Goal: Task Accomplishment & Management: Use online tool/utility

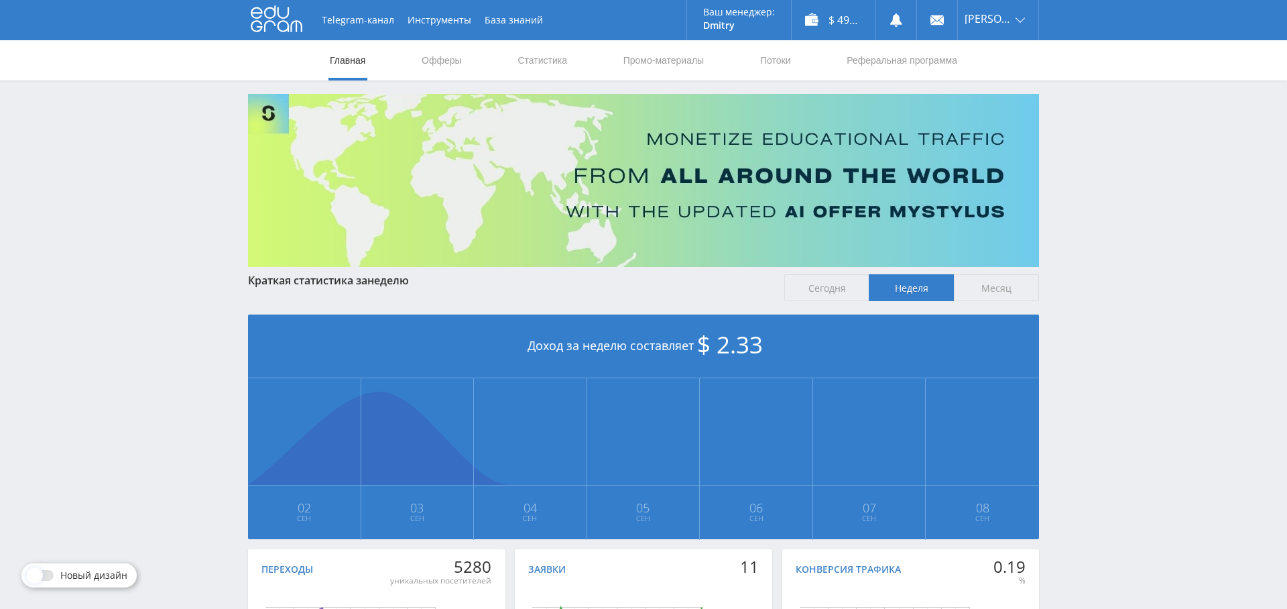
click at [570, 64] on nav "Главная Офферы Статистика Промо-материалы Потоки Реферальная программа" at bounding box center [644, 60] width 630 height 40
click at [548, 60] on link "Статистика" at bounding box center [542, 60] width 52 height 40
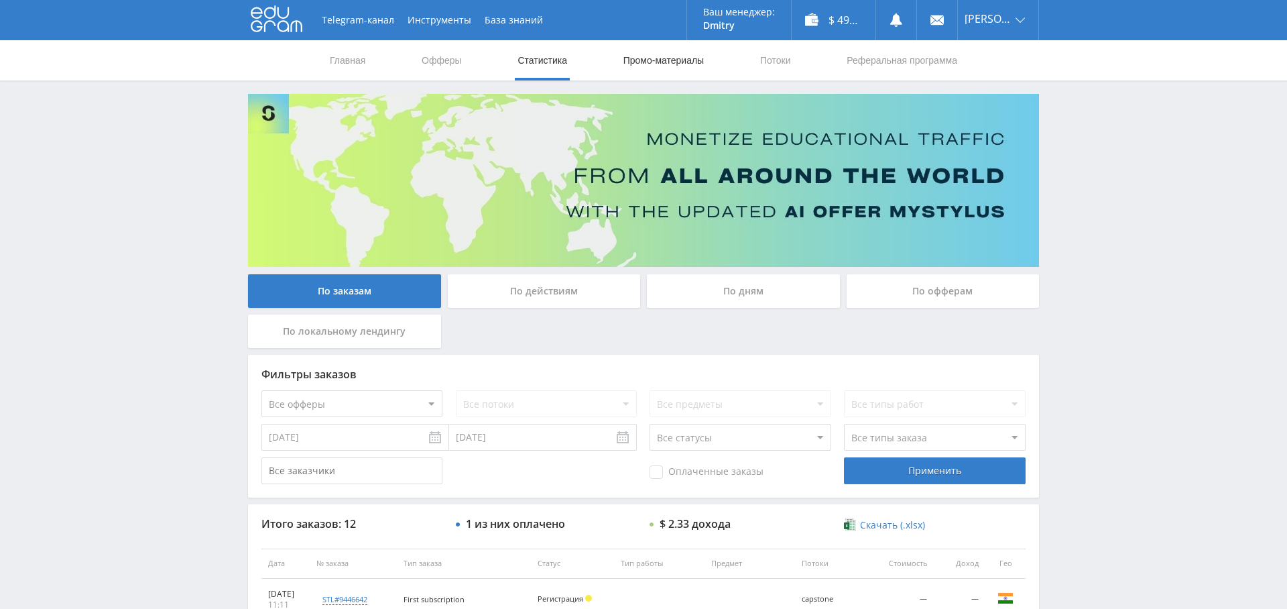
click at [670, 65] on link "Промо-материалы" at bounding box center [663, 60] width 83 height 40
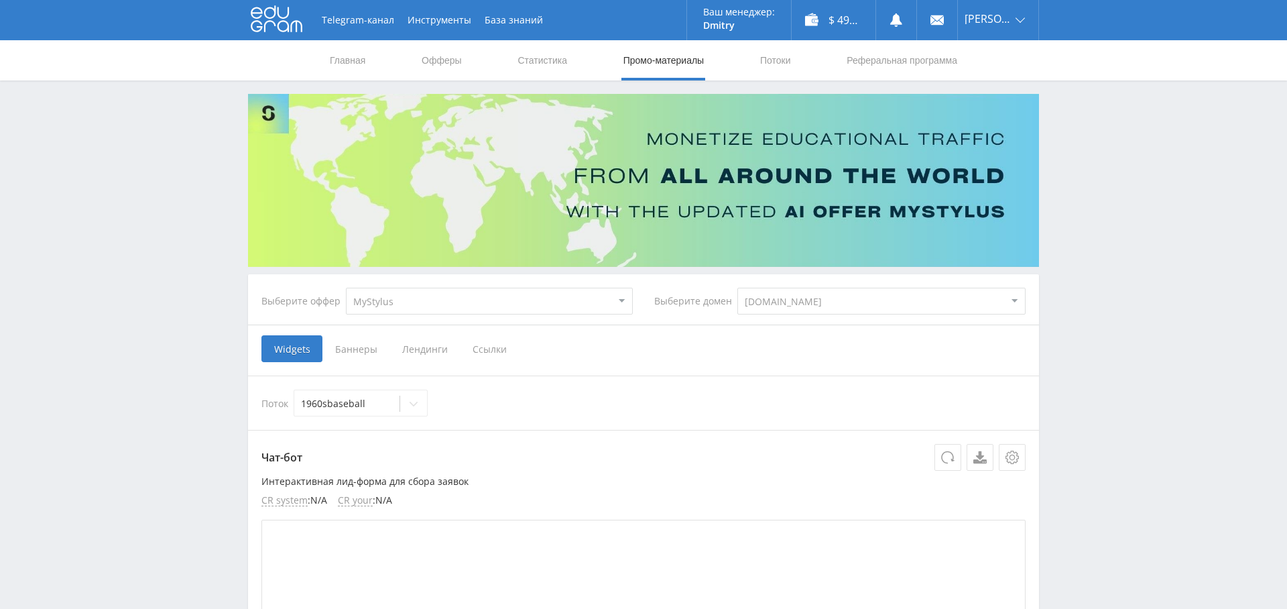
click at [483, 351] on span "Ссылки" at bounding box center [490, 348] width 60 height 27
click at [0, 0] on input "Ссылки" at bounding box center [0, 0] width 0 height 0
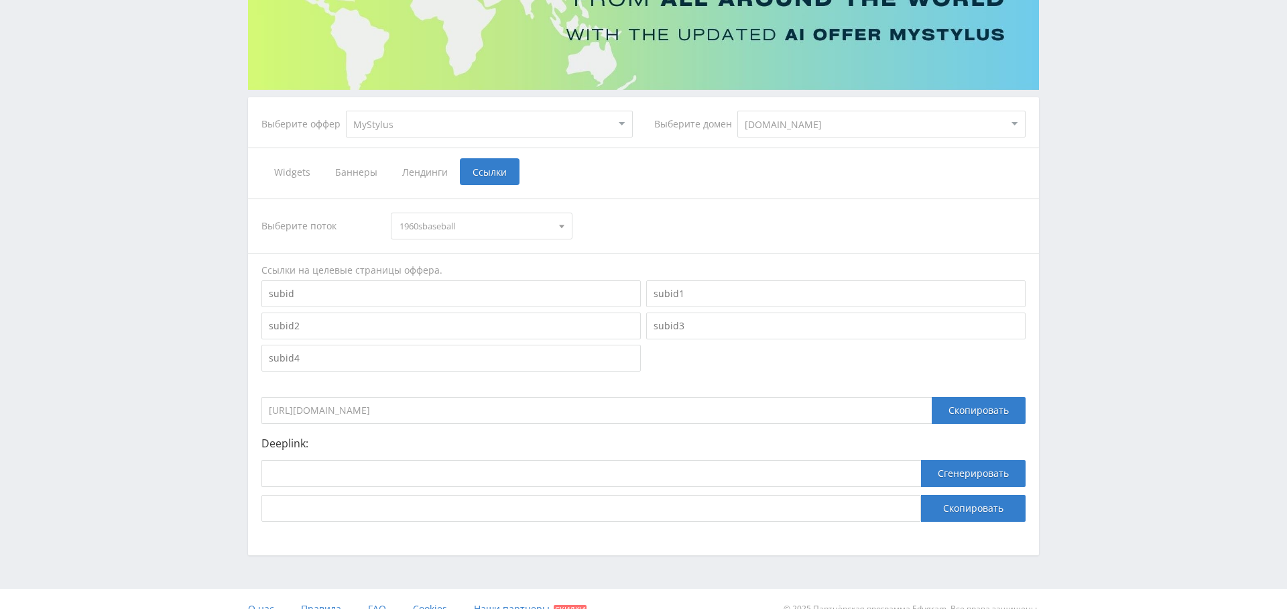
scroll to position [196, 0]
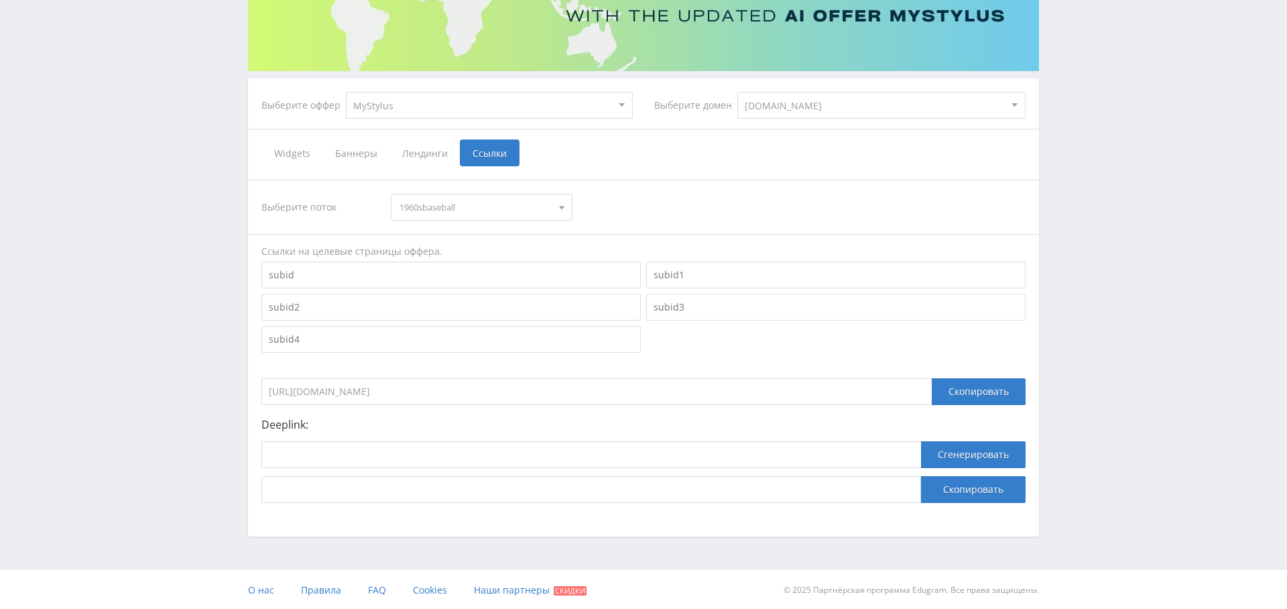
click at [495, 208] on span "1960sbaseball" at bounding box center [476, 206] width 152 height 25
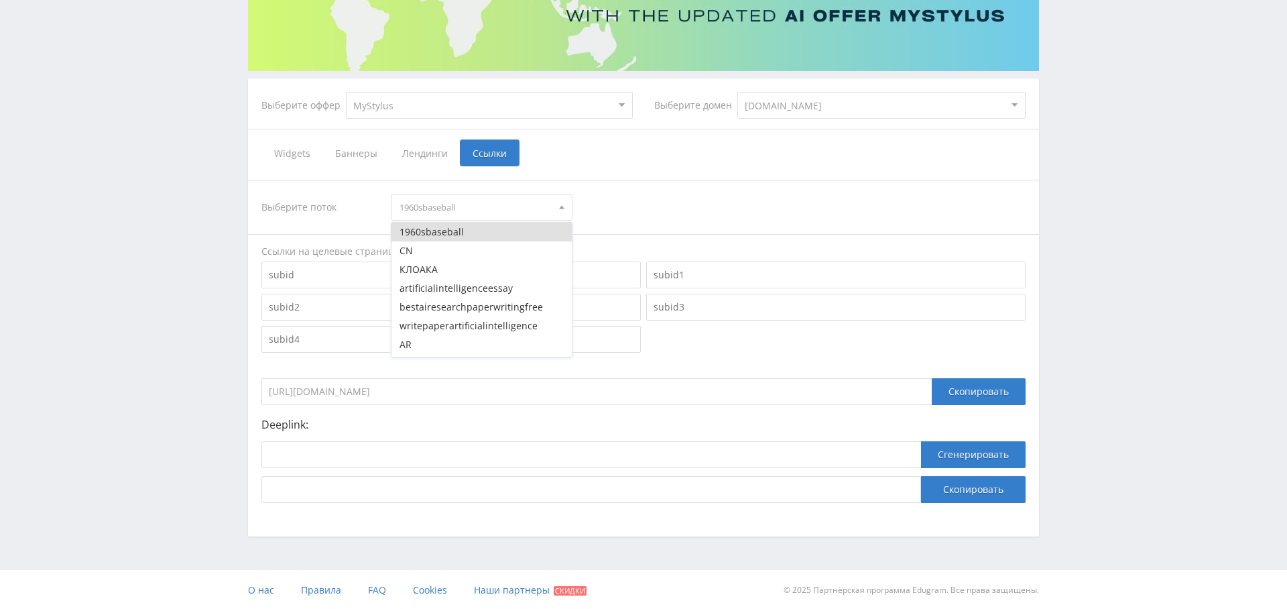
click at [475, 276] on button "КЛОАКА" at bounding box center [482, 269] width 180 height 19
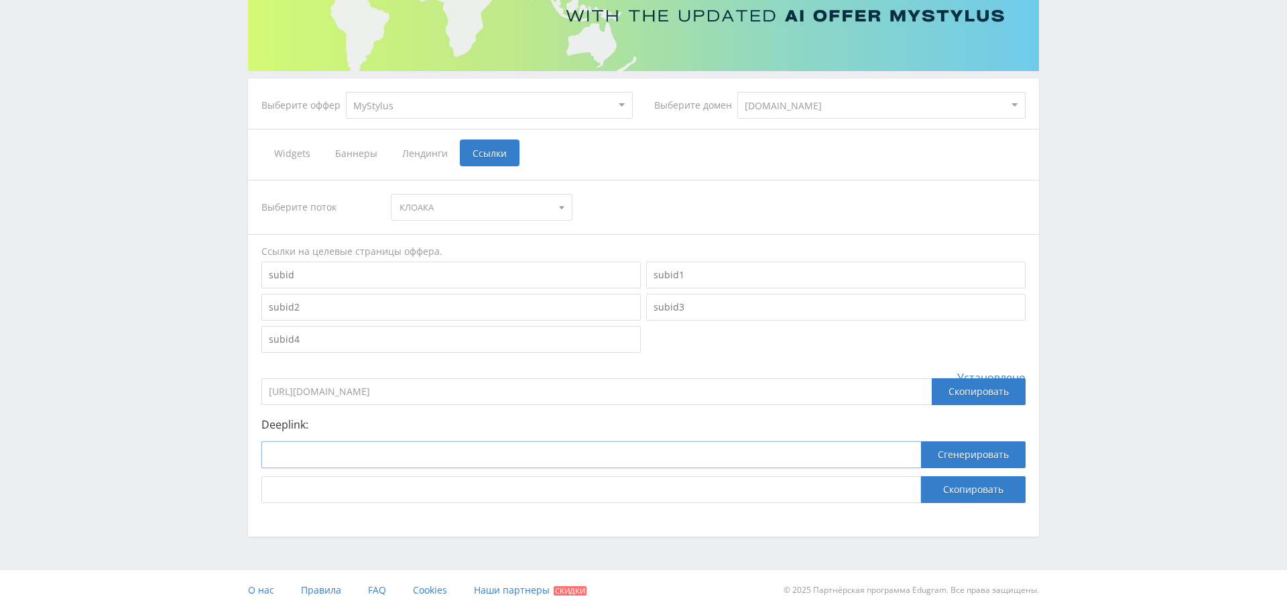
click at [329, 452] on input at bounding box center [591, 454] width 660 height 27
paste input "[URL][DOMAIN_NAME]"
type input "[URL][DOMAIN_NAME]"
click at [984, 453] on button "Сгенерировать" at bounding box center [973, 454] width 105 height 27
click at [957, 494] on button "Скопировать" at bounding box center [973, 489] width 105 height 27
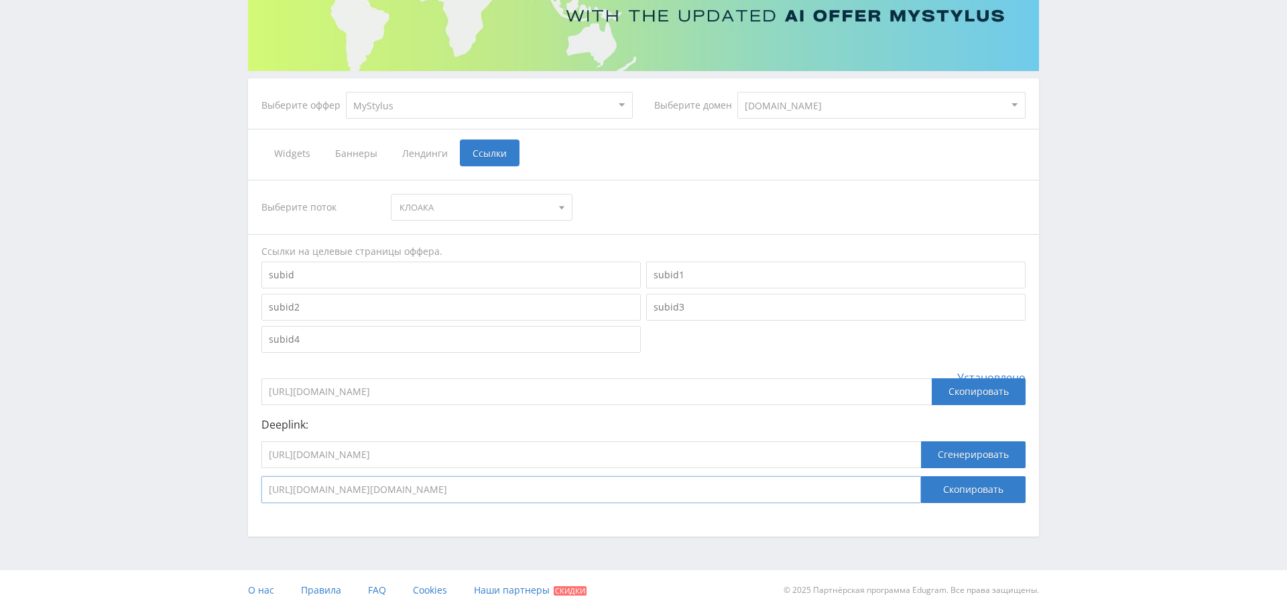
scroll to position [0, 0]
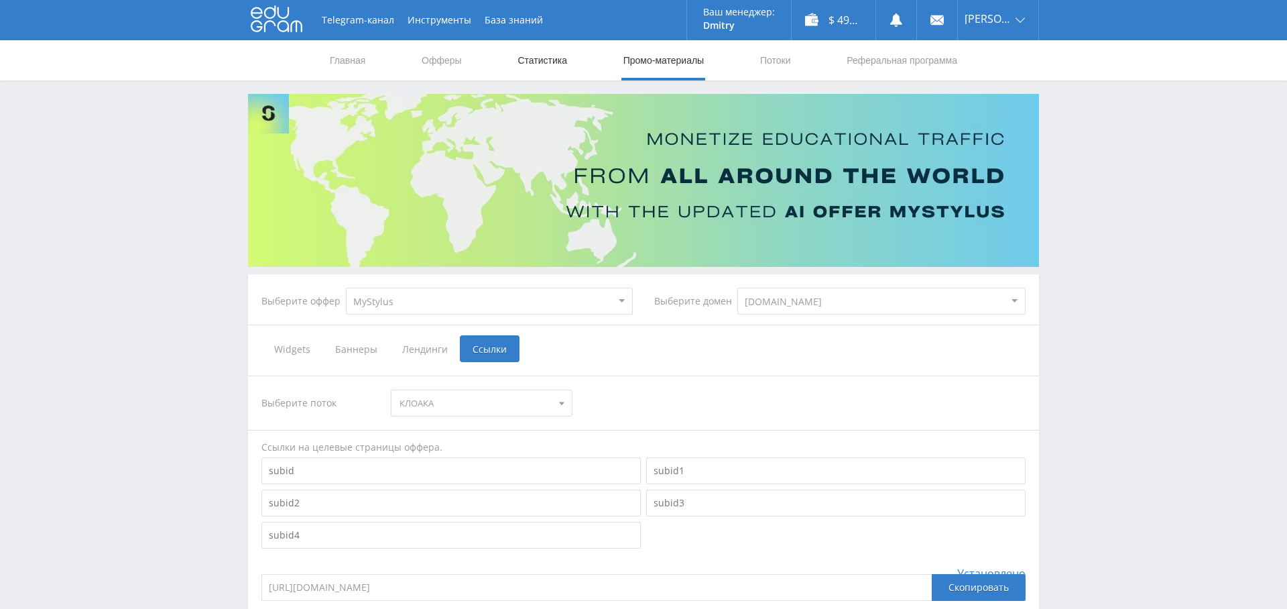
click at [522, 62] on link "Статистика" at bounding box center [542, 60] width 52 height 40
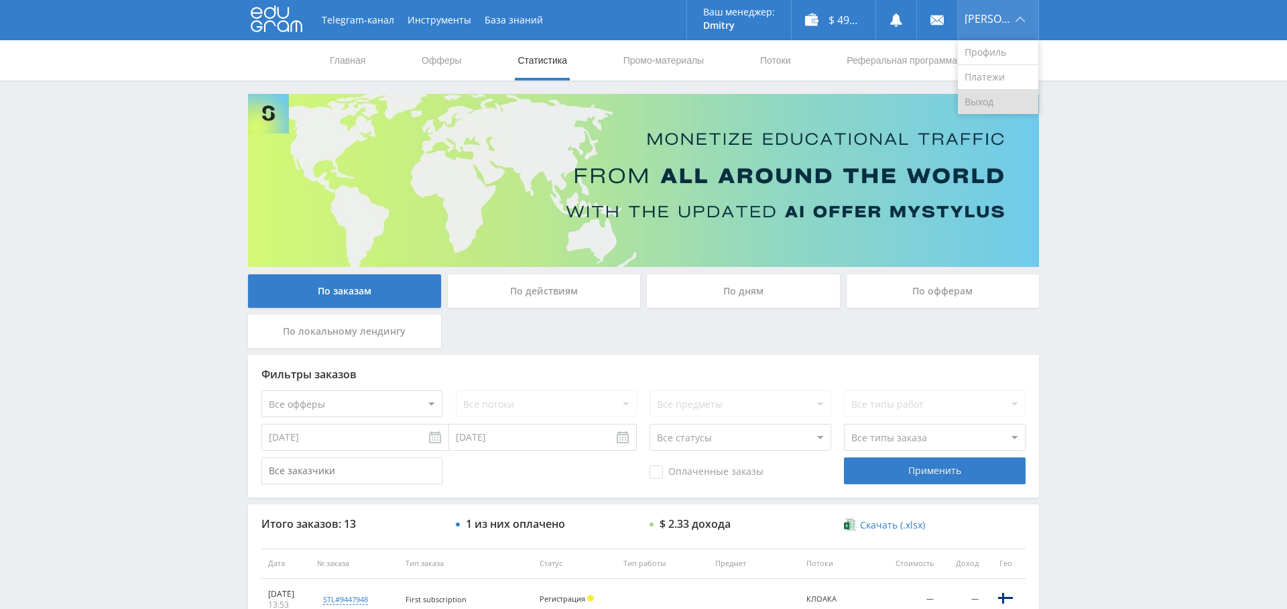
click at [1010, 102] on link "Выход" at bounding box center [998, 102] width 80 height 24
